Goal: Information Seeking & Learning: Learn about a topic

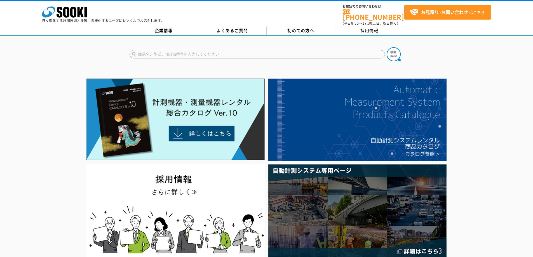
click at [223, 50] on input "text" at bounding box center [257, 54] width 255 height 8
type input "みまわり"
click at [387, 47] on button at bounding box center [394, 54] width 14 height 14
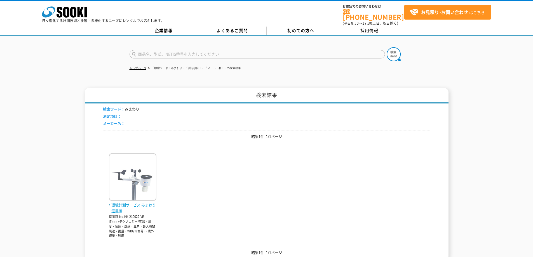
drag, startPoint x: 114, startPoint y: 204, endPoint x: 163, endPoint y: 202, distance: 49.3
click at [114, 203] on span "環境計測サービス みまわり伝書鳩" at bounding box center [133, 208] width 48 height 12
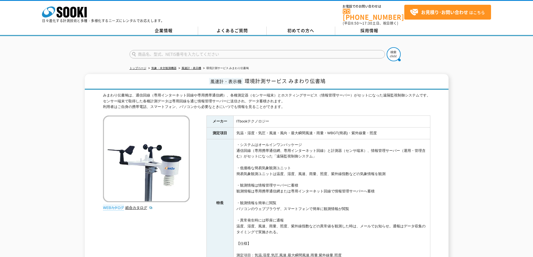
click at [170, 50] on input "text" at bounding box center [257, 54] width 255 height 8
type input "商品名、型式、NETIS番号を入力してください"
click at [186, 50] on input "text" at bounding box center [257, 54] width 255 height 8
type input "OT520"
click at [387, 47] on button at bounding box center [394, 54] width 14 height 14
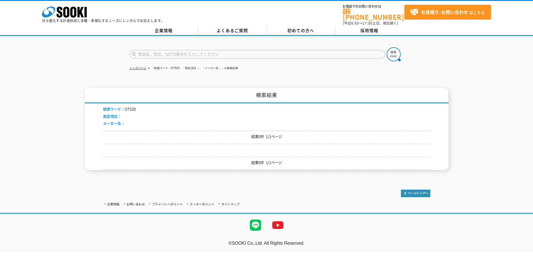
click at [147, 51] on input "text" at bounding box center [257, 54] width 255 height 8
type input "520"
click at [388, 51] on img at bounding box center [394, 54] width 14 height 14
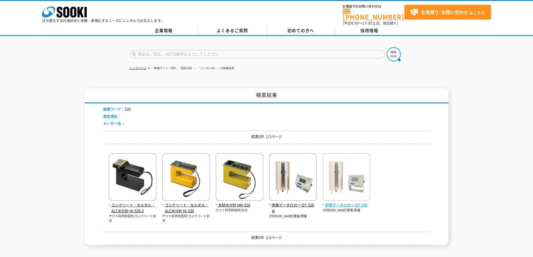
click at [340, 202] on span "雨量データロガー OT-520" at bounding box center [347, 205] width 48 height 6
